Goal: Transaction & Acquisition: Purchase product/service

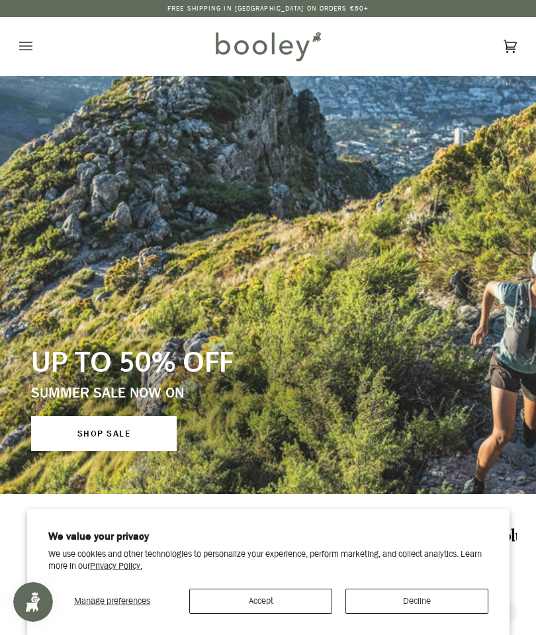
click at [280, 595] on button "Accept" at bounding box center [260, 601] width 143 height 25
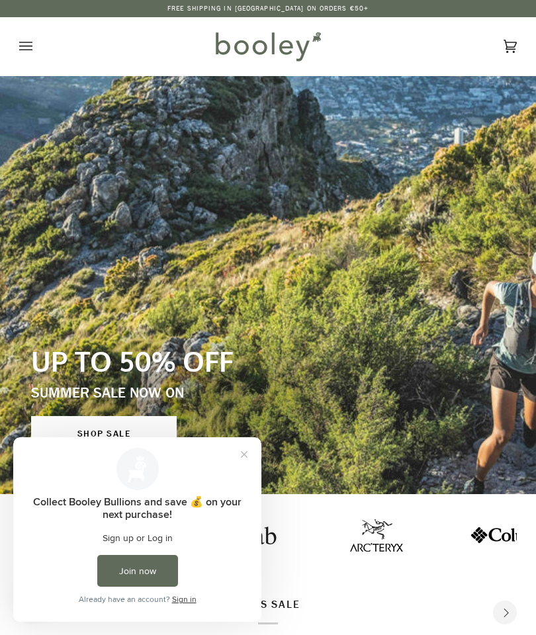
click at [23, 44] on icon "Open menu" at bounding box center [25, 46] width 13 height 20
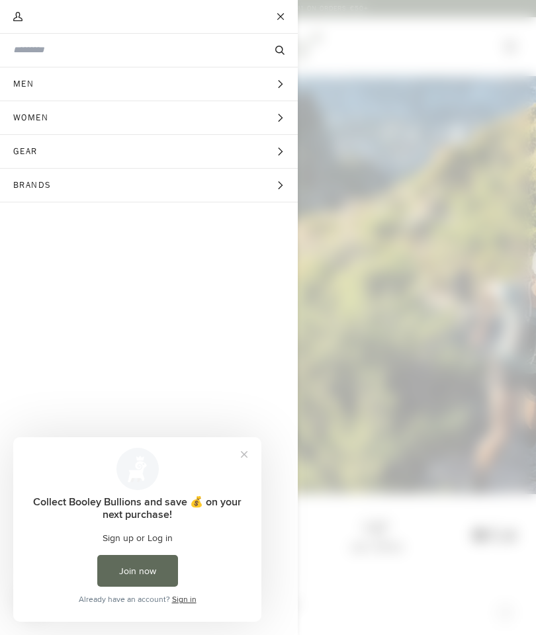
click at [145, 56] on input "Search our store" at bounding box center [126, 50] width 227 height 13
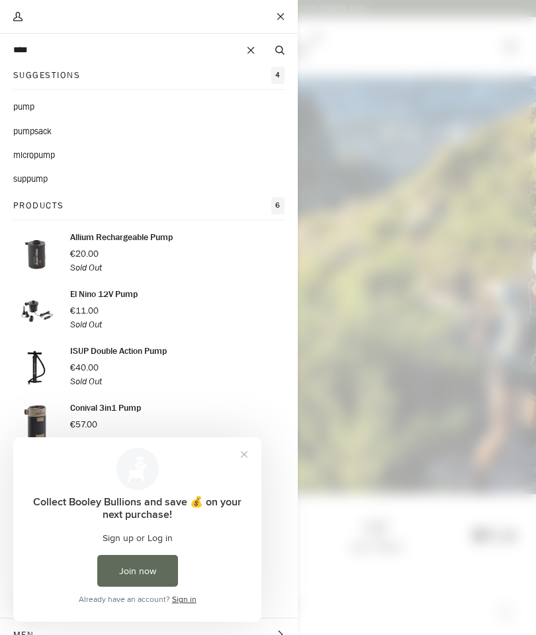
type input "****"
click at [280, 50] on button "Search" at bounding box center [280, 50] width 36 height 13
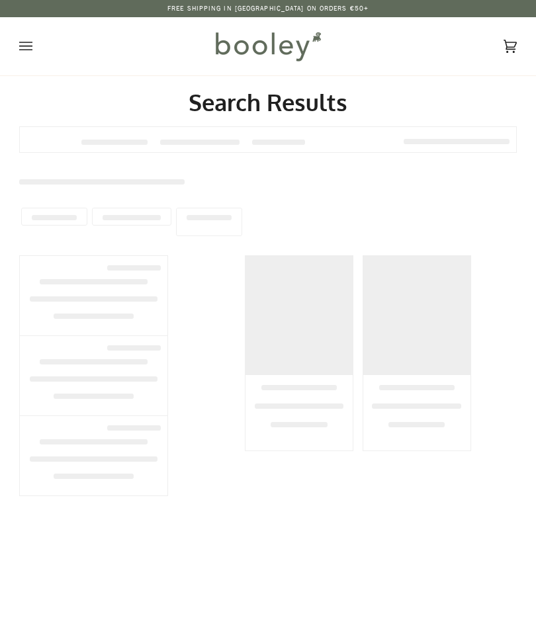
type input "****"
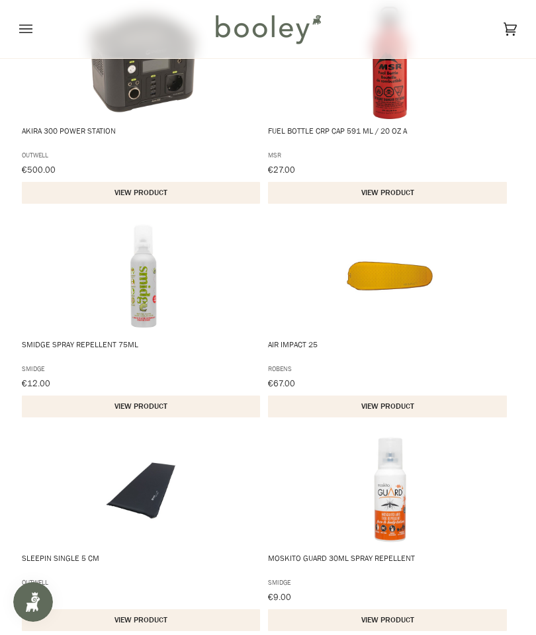
scroll to position [1710, 0]
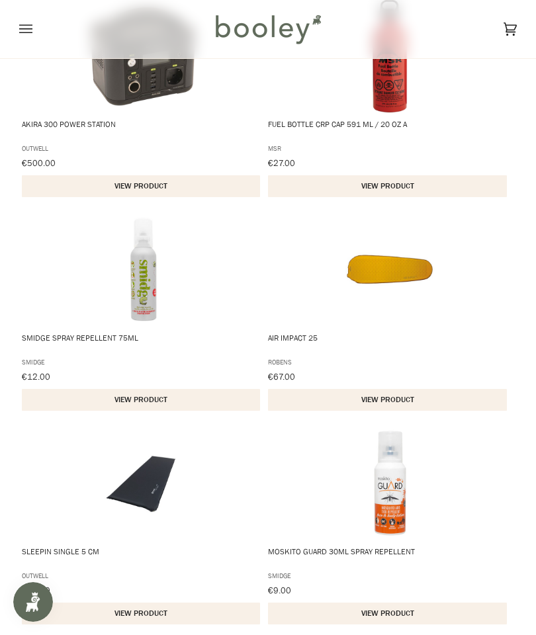
click at [101, 521] on img "Sleepin Single 5 cm" at bounding box center [143, 483] width 112 height 112
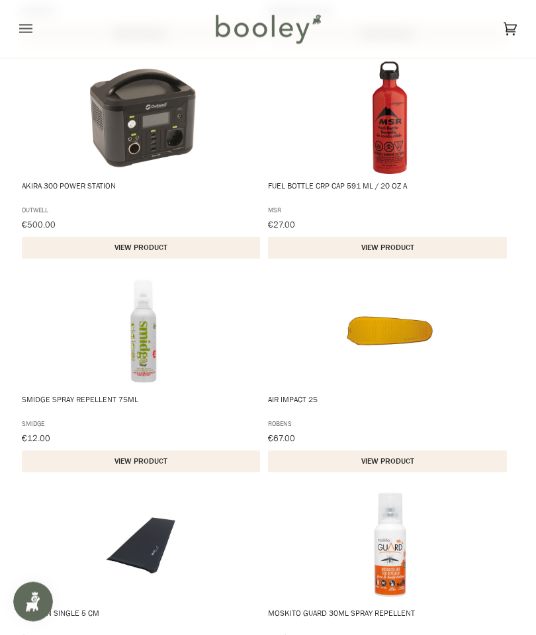
scroll to position [1607, 0]
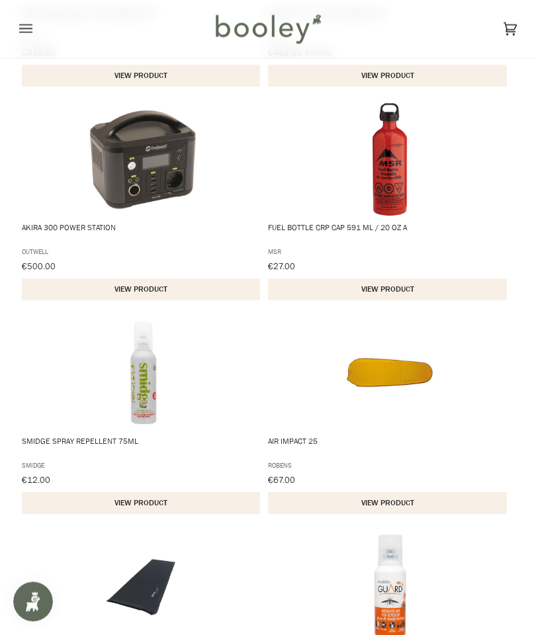
click at [416, 429] on img "Air Impact 25" at bounding box center [389, 374] width 112 height 112
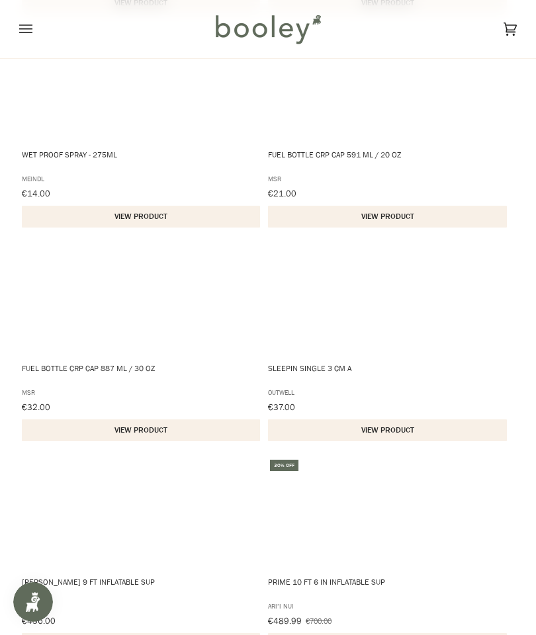
scroll to position [1034, 0]
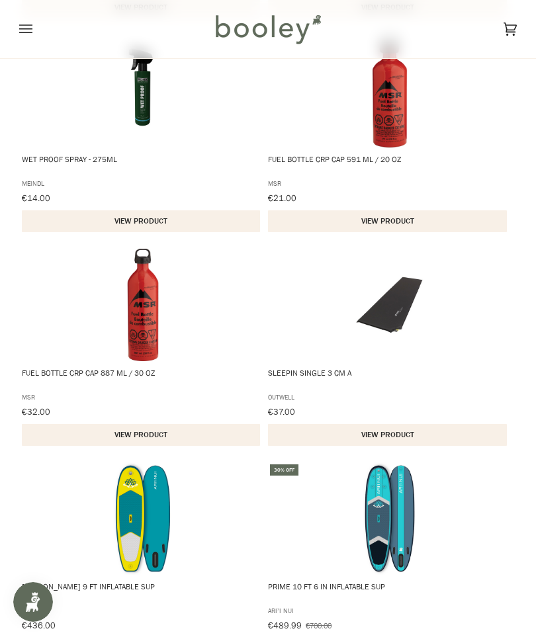
click at [381, 343] on img "Sleepin Single 3 cm A" at bounding box center [389, 305] width 112 height 112
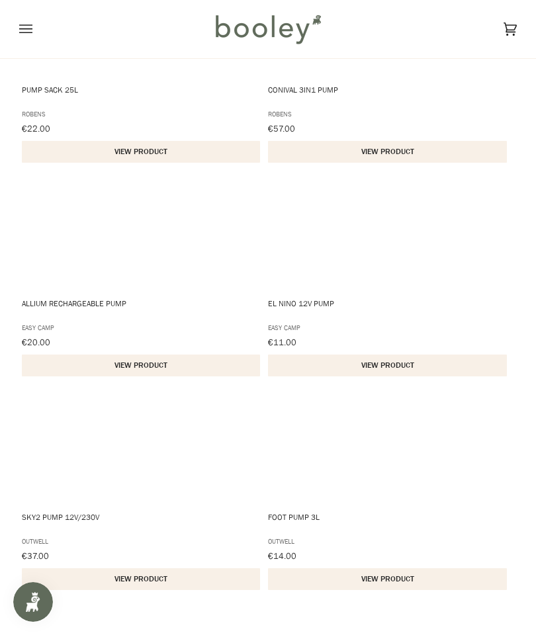
scroll to position [107, 0]
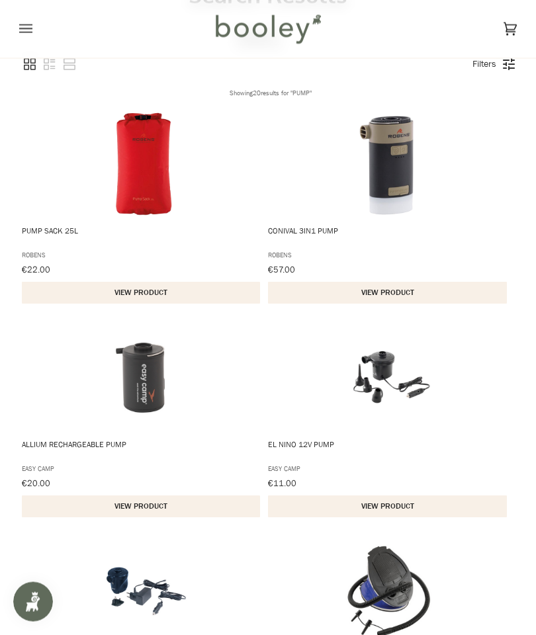
click at [56, 433] on span "Allium Rechargeable Pump" at bounding box center [142, 377] width 243 height 112
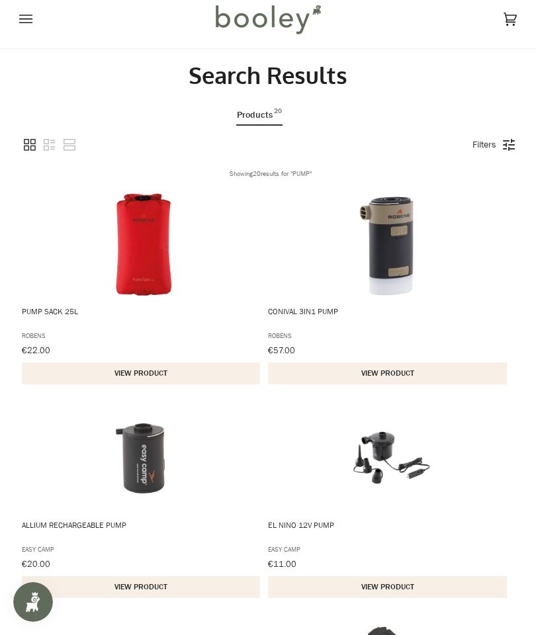
scroll to position [0, 0]
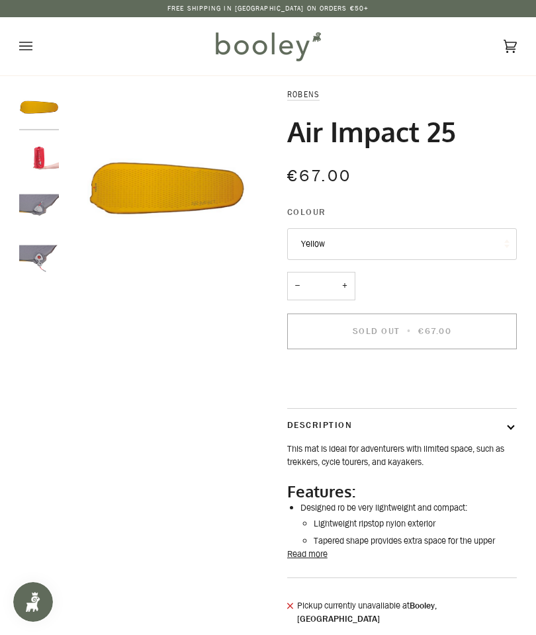
scroll to position [11, 0]
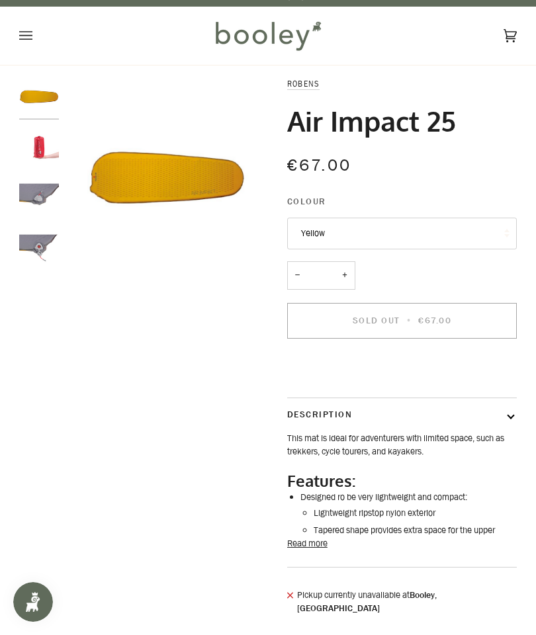
click at [317, 550] on button "Read more" at bounding box center [307, 543] width 40 height 13
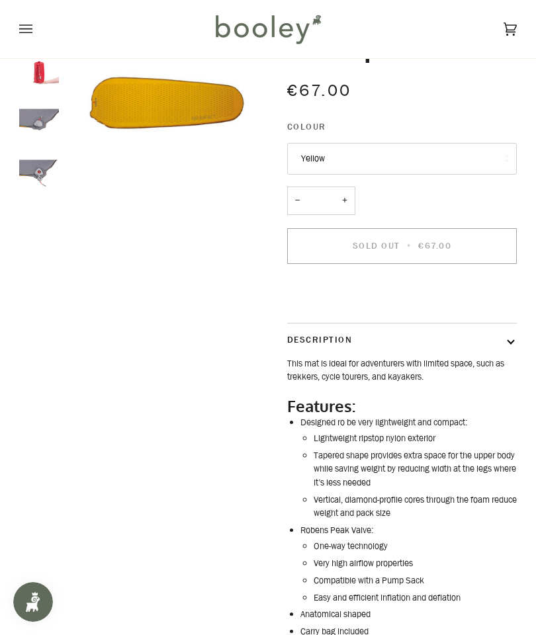
scroll to position [0, 0]
